Goal: Task Accomplishment & Management: Manage account settings

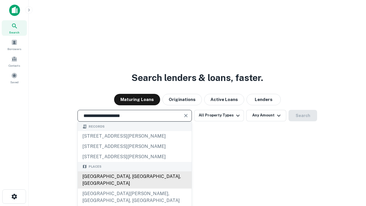
click at [134, 188] on div "[GEOGRAPHIC_DATA], [GEOGRAPHIC_DATA], [GEOGRAPHIC_DATA]" at bounding box center [135, 179] width 114 height 17
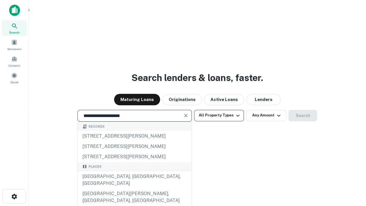
click at [219, 115] on button "All Property Types" at bounding box center [219, 115] width 50 height 11
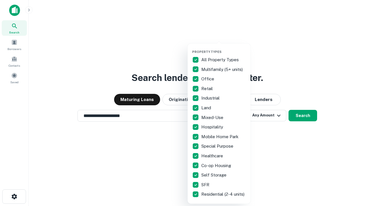
type input "**********"
click at [223, 48] on button "button" at bounding box center [223, 48] width 63 height 0
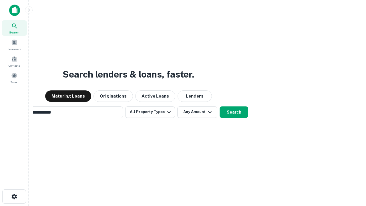
scroll to position [9, 0]
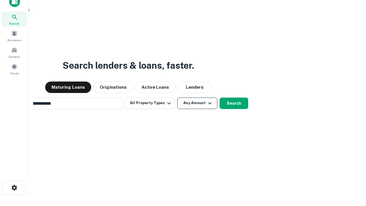
click at [177, 97] on button "Any Amount" at bounding box center [197, 102] width 40 height 11
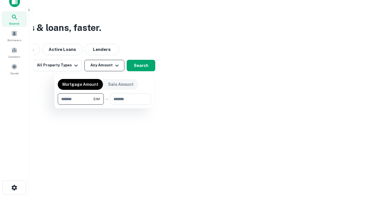
scroll to position [9, 0]
type input "*******"
click at [104, 105] on button "button" at bounding box center [104, 105] width 93 height 0
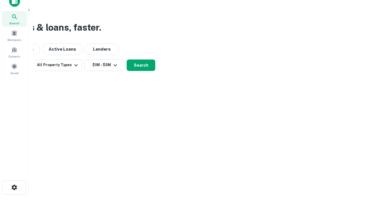
scroll to position [9, 0]
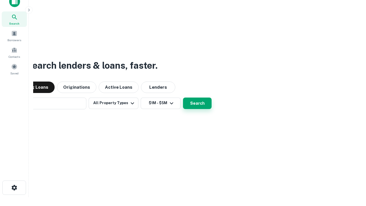
click at [183, 97] on button "Search" at bounding box center [197, 102] width 29 height 11
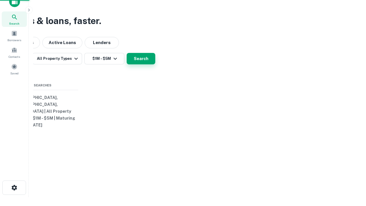
scroll to position [9, 0]
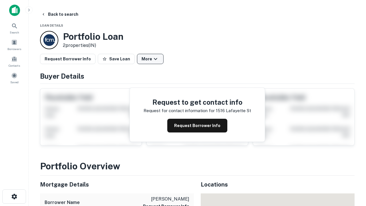
click at [150, 59] on button "More" at bounding box center [150, 59] width 27 height 10
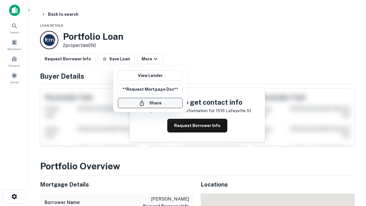
click at [150, 103] on button "Share" at bounding box center [150, 103] width 65 height 10
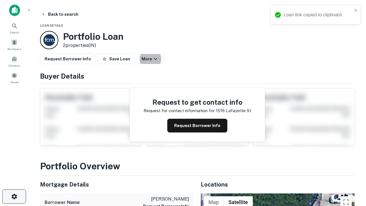
click at [14, 196] on icon "button" at bounding box center [14, 196] width 7 height 7
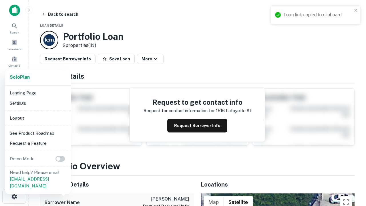
click at [38, 118] on li "Logout" at bounding box center [37, 118] width 61 height 10
